Goal: Find specific page/section: Find specific page/section

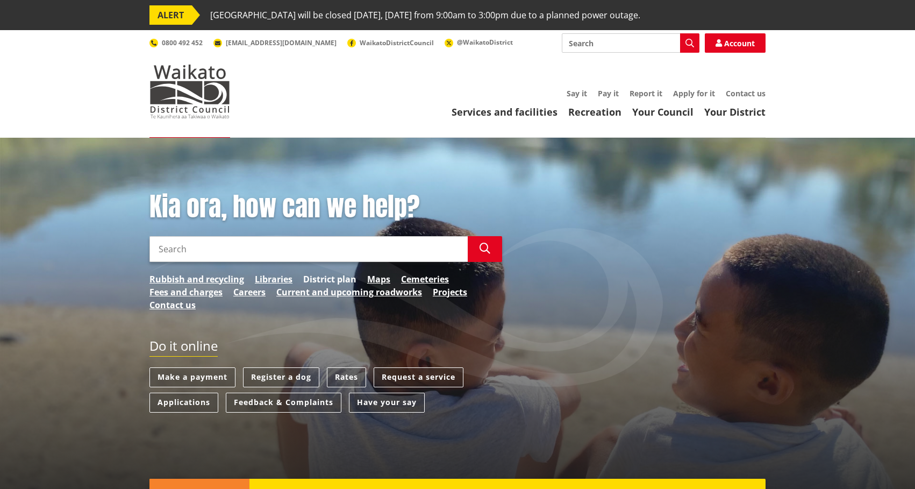
click at [328, 278] on link "District plan" at bounding box center [329, 279] width 53 height 13
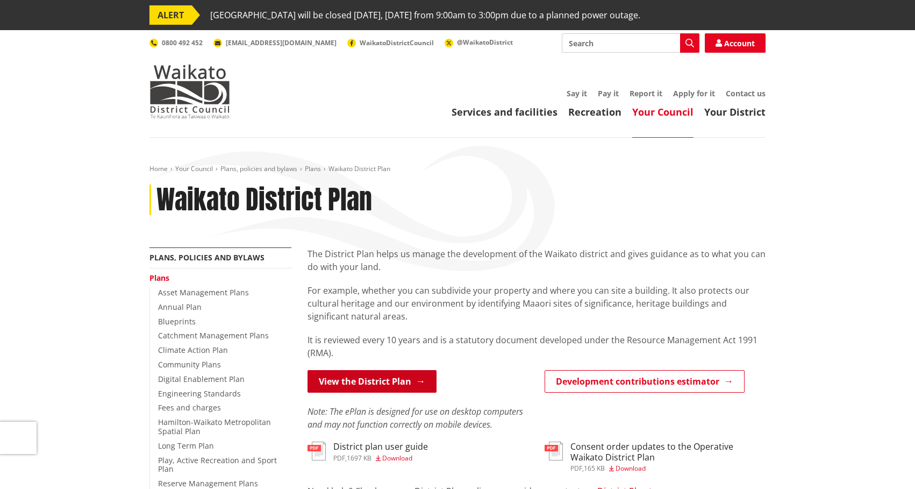
click at [359, 379] on link "View the District Plan" at bounding box center [372, 381] width 129 height 23
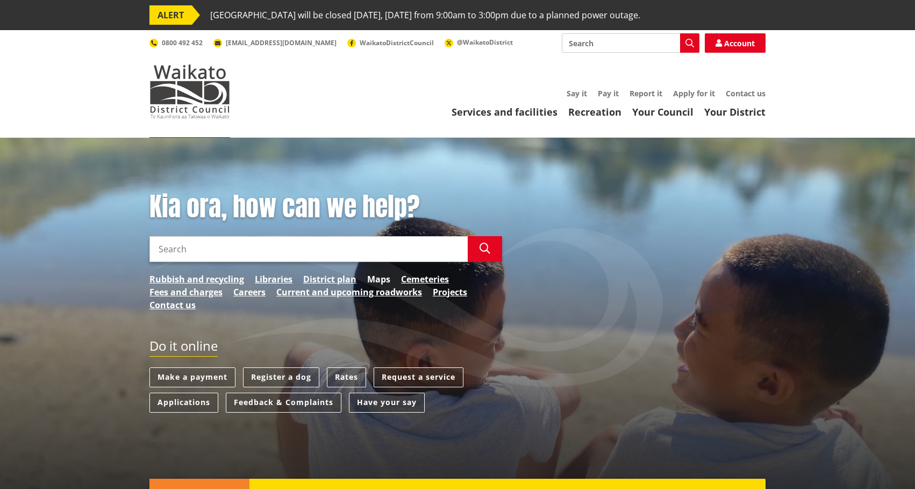
click at [376, 279] on link "Maps" at bounding box center [378, 279] width 23 height 13
